Goal: Transaction & Acquisition: Purchase product/service

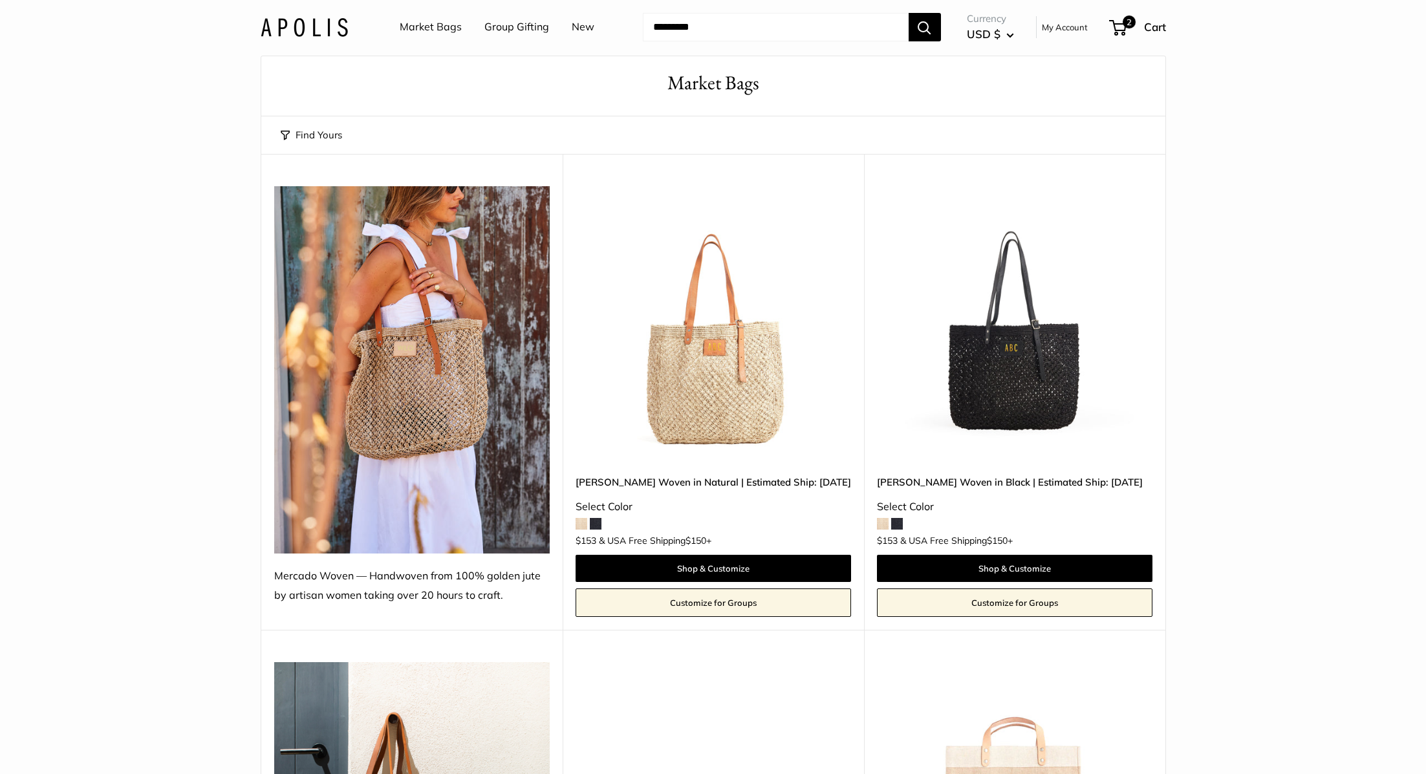
scroll to position [39, 0]
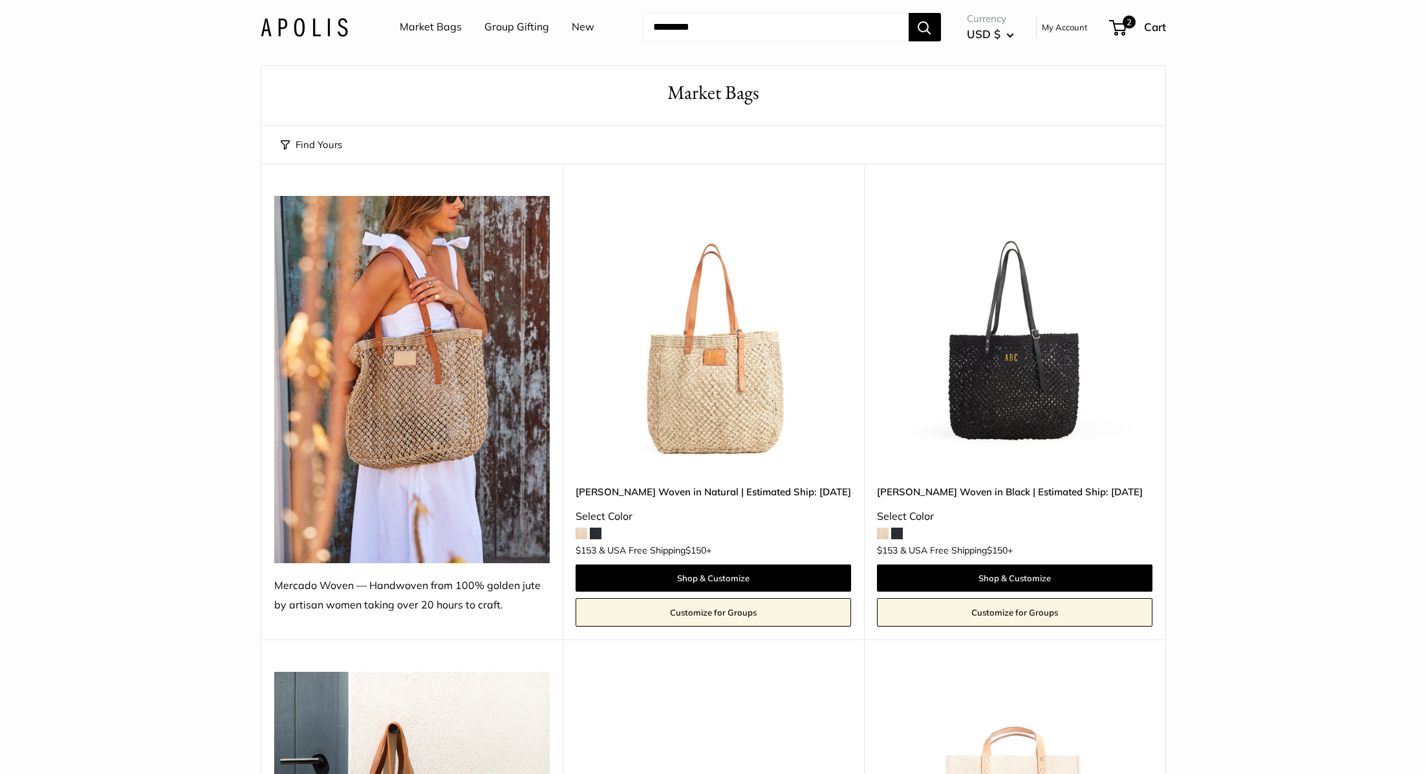
click at [0, 0] on img at bounding box center [0, 0] width 0 height 0
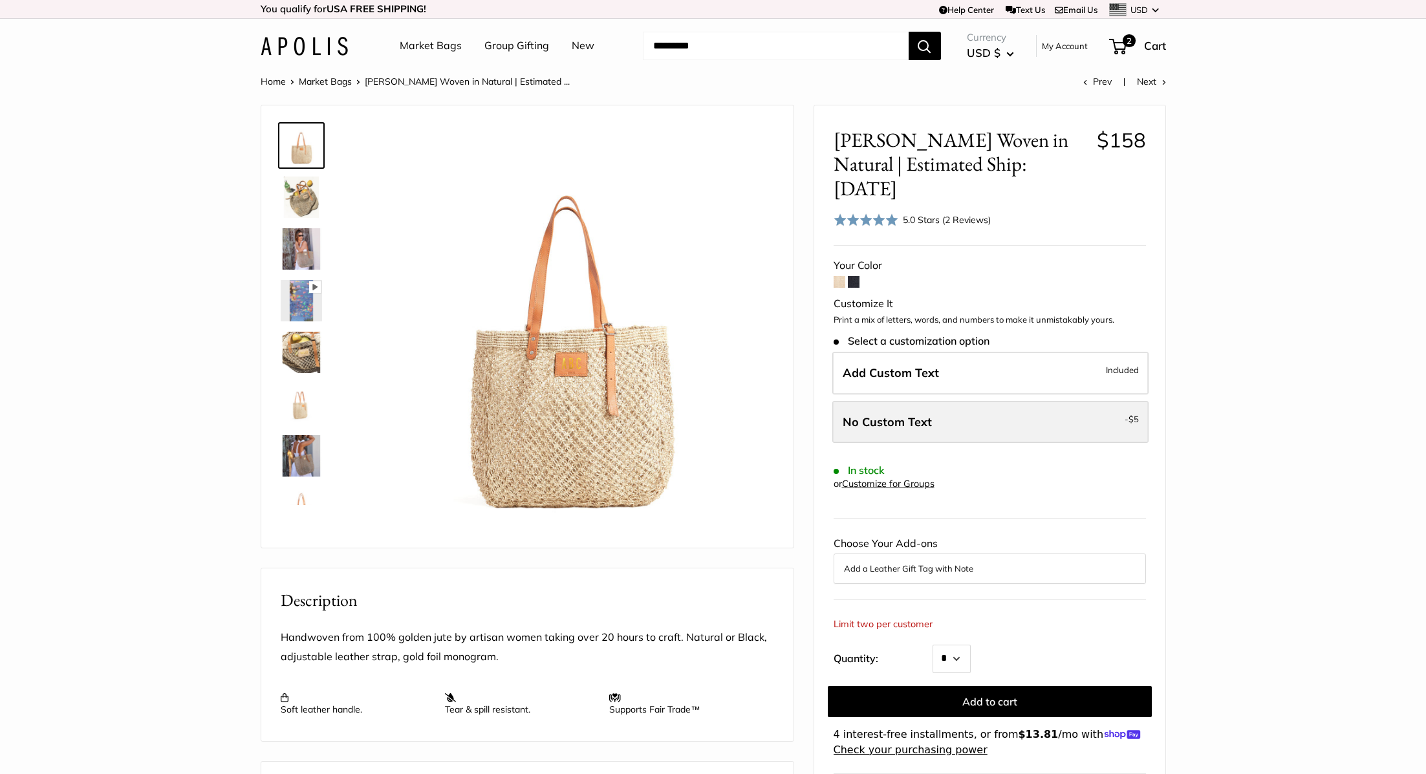
click at [1024, 401] on label "No Custom Text - $5" at bounding box center [990, 422] width 316 height 43
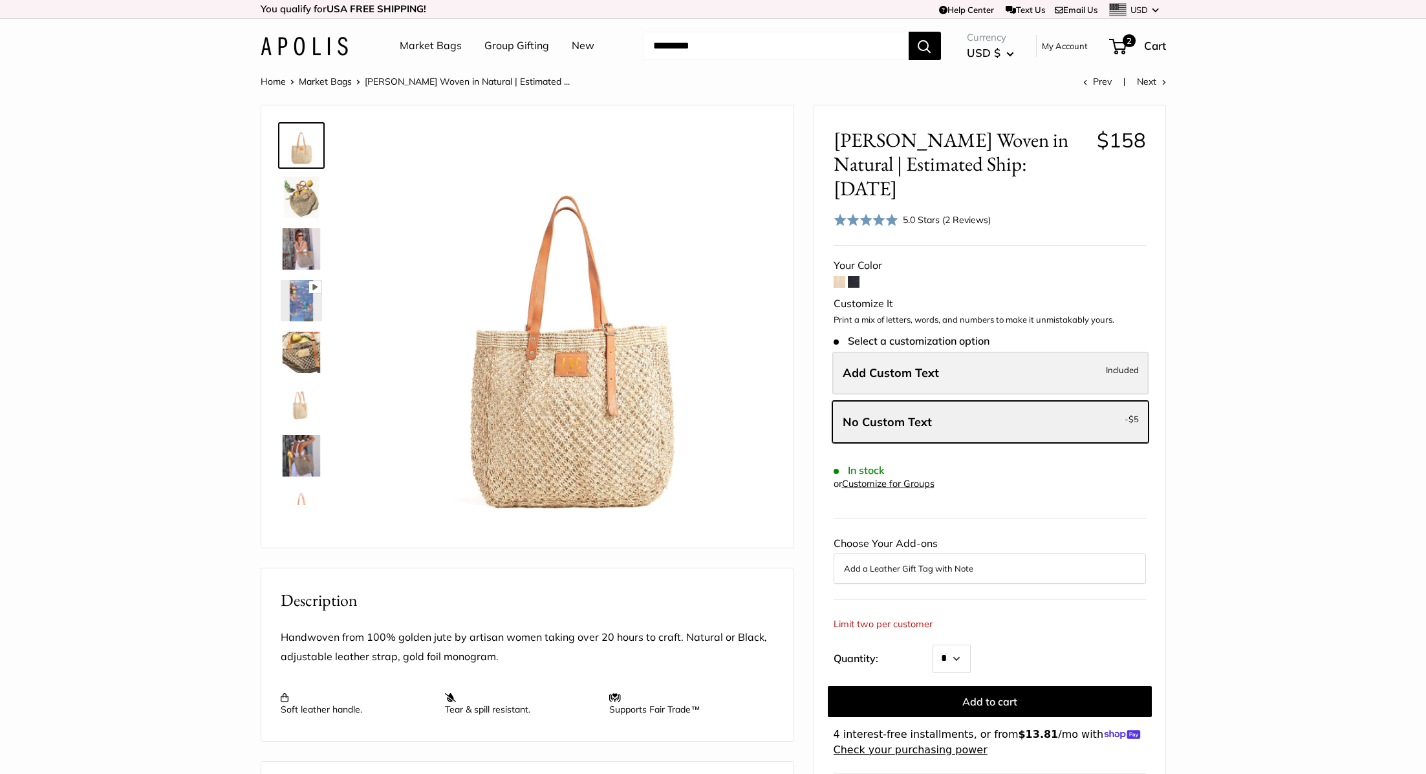
click at [1017, 352] on label "Add Custom Text Included" at bounding box center [990, 373] width 316 height 43
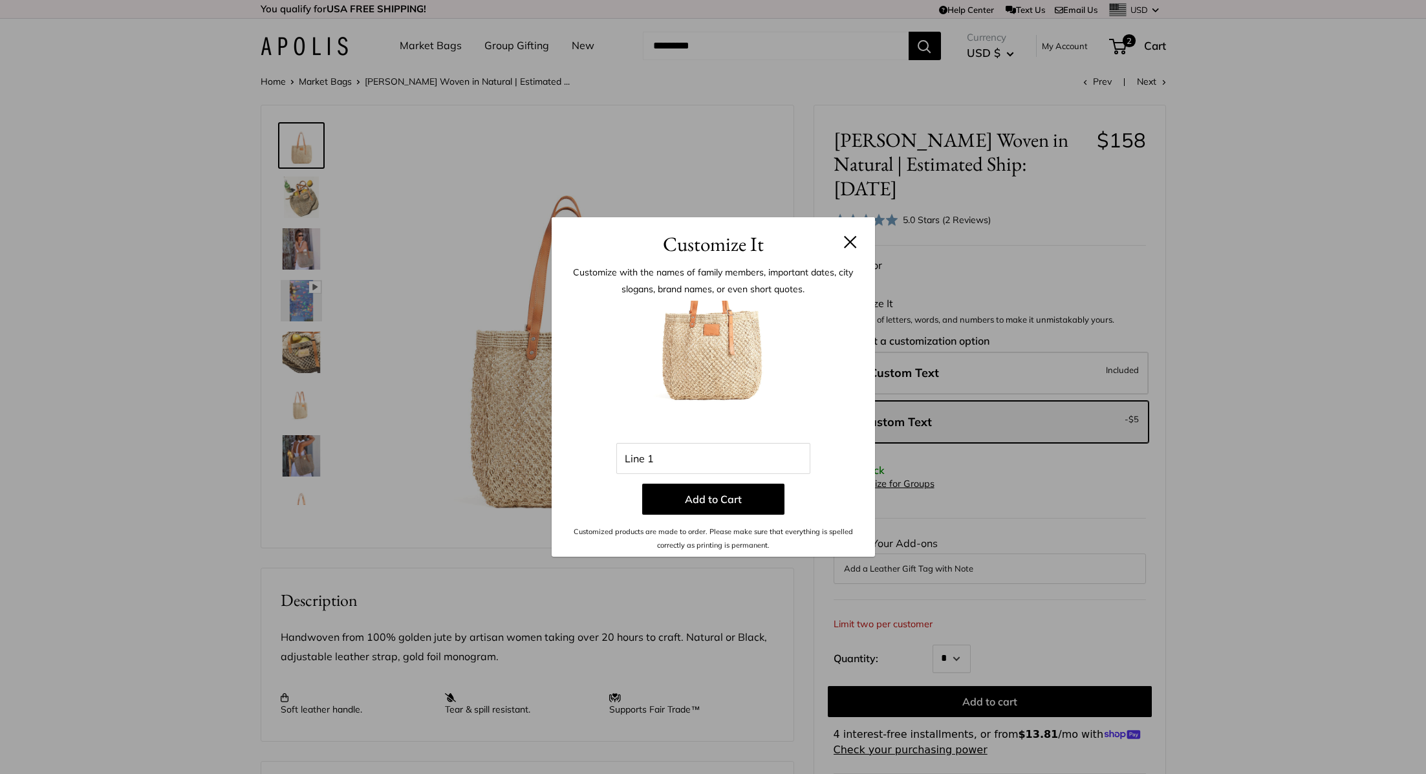
click at [846, 239] on button at bounding box center [850, 241] width 13 height 13
